Goal: Information Seeking & Learning: Learn about a topic

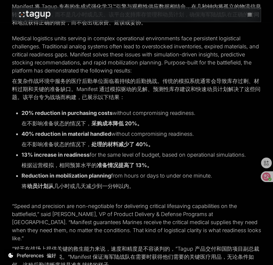
scroll to position [507, 0]
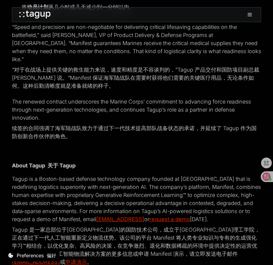
drag, startPoint x: 42, startPoint y: 81, endPoint x: 69, endPoint y: 81, distance: 27.7
drag, startPoint x: 96, startPoint y: 145, endPoint x: 140, endPoint y: 147, distance: 44.8
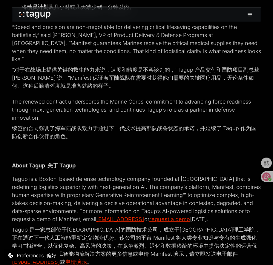
click at [140, 151] on div at bounding box center [140, 151] width 0 height 0
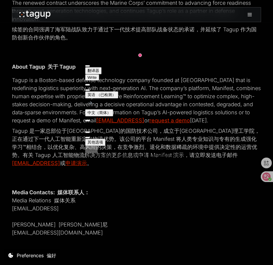
scroll to position [656, 0]
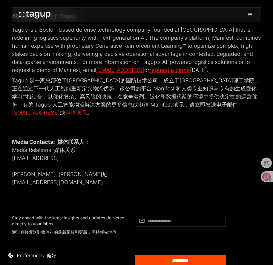
drag, startPoint x: 83, startPoint y: 155, endPoint x: 208, endPoint y: 159, distance: 125.0
drag, startPoint x: 185, startPoint y: 167, endPoint x: 242, endPoint y: 168, distance: 57.3
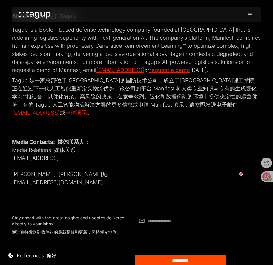
drag, startPoint x: 160, startPoint y: 177, endPoint x: 242, endPoint y: 178, distance: 82.0
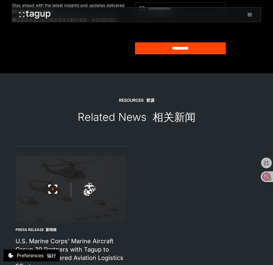
scroll to position [895, 0]
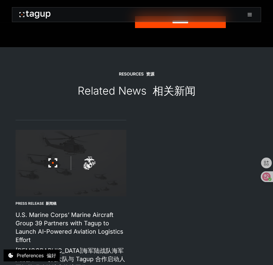
drag, startPoint x: 142, startPoint y: 77, endPoint x: 138, endPoint y: 60, distance: 17.8
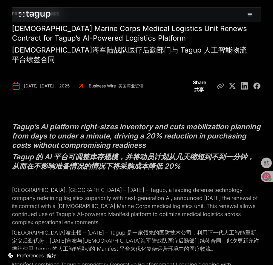
scroll to position [0, 0]
